Goal: Information Seeking & Learning: Learn about a topic

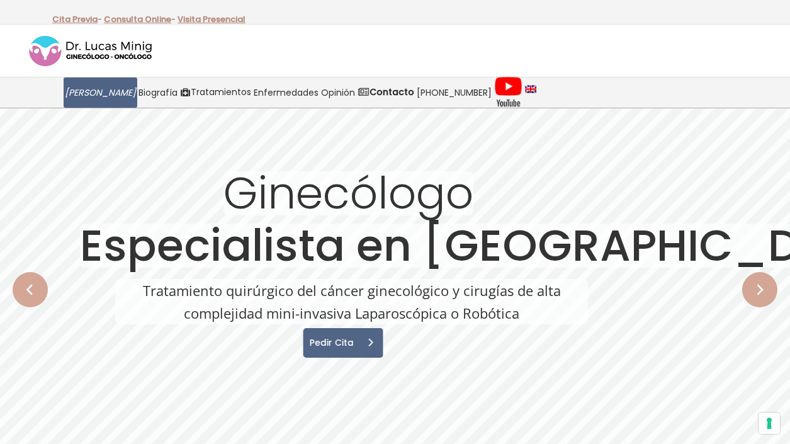
click at [92, 94] on span "[PERSON_NAME]" at bounding box center [100, 93] width 71 height 14
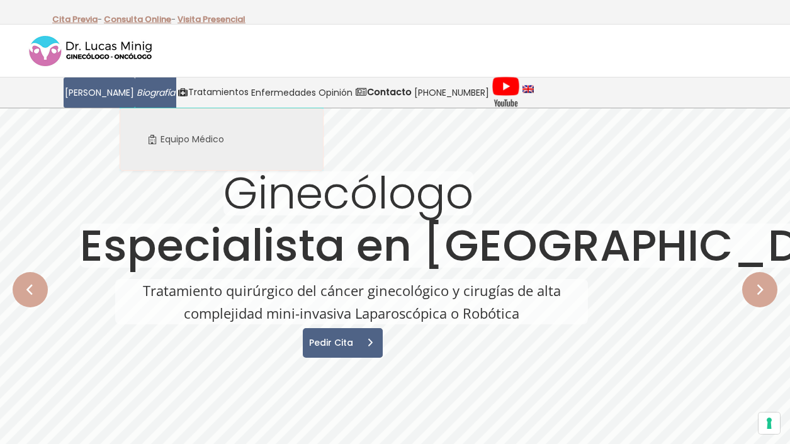
click at [140, 92] on span "Biografía" at bounding box center [156, 93] width 38 height 14
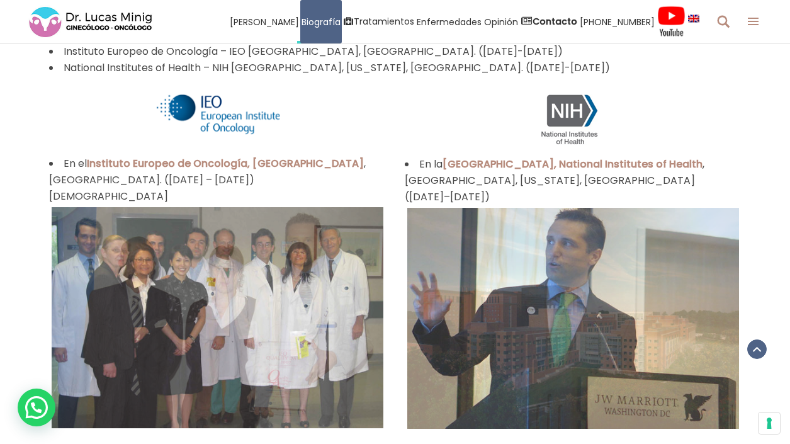
scroll to position [984, 0]
